Goal: Navigation & Orientation: Find specific page/section

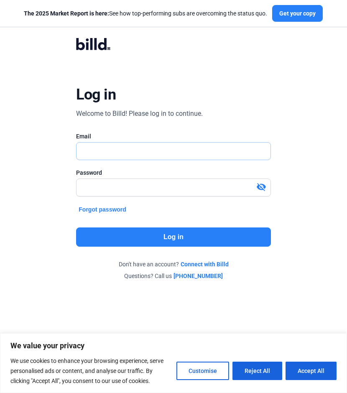
click at [175, 149] on input "text" at bounding box center [172, 150] width 193 height 17
type input "[EMAIL_ADDRESS][DOMAIN_NAME]"
click at [163, 229] on button "Log in" at bounding box center [173, 236] width 194 height 19
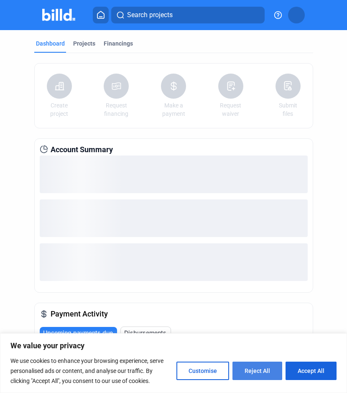
click at [252, 377] on button "Reject All" at bounding box center [257, 370] width 50 height 18
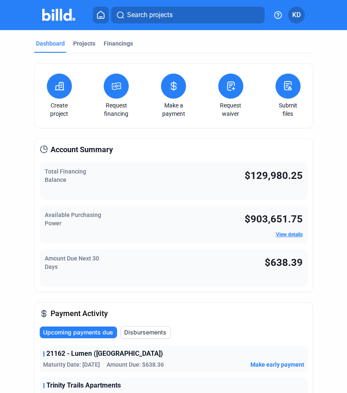
scroll to position [4, 0]
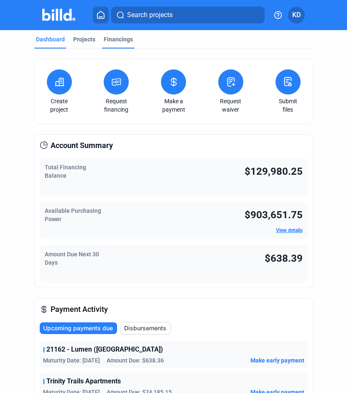
click at [114, 39] on div "Financings" at bounding box center [118, 39] width 29 height 8
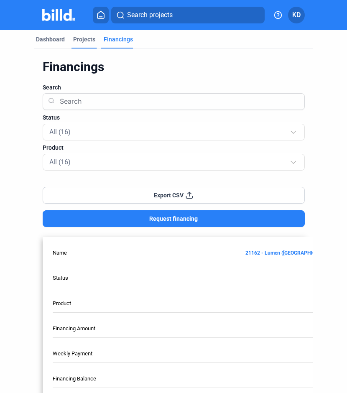
click at [78, 41] on div "Projects" at bounding box center [84, 39] width 22 height 8
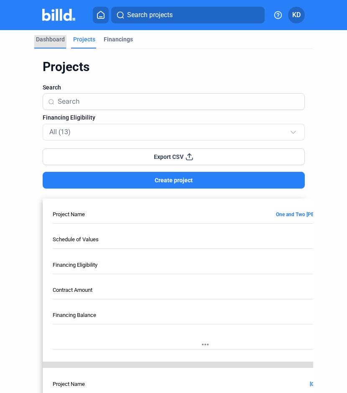
click at [52, 45] on div "Dashboard" at bounding box center [50, 41] width 32 height 13
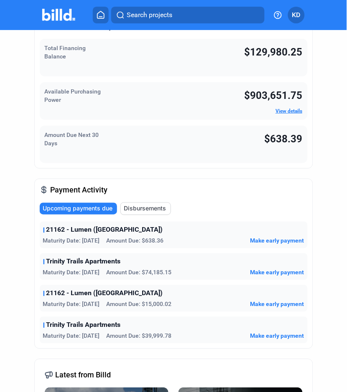
scroll to position [130, 0]
